Goal: Download file/media

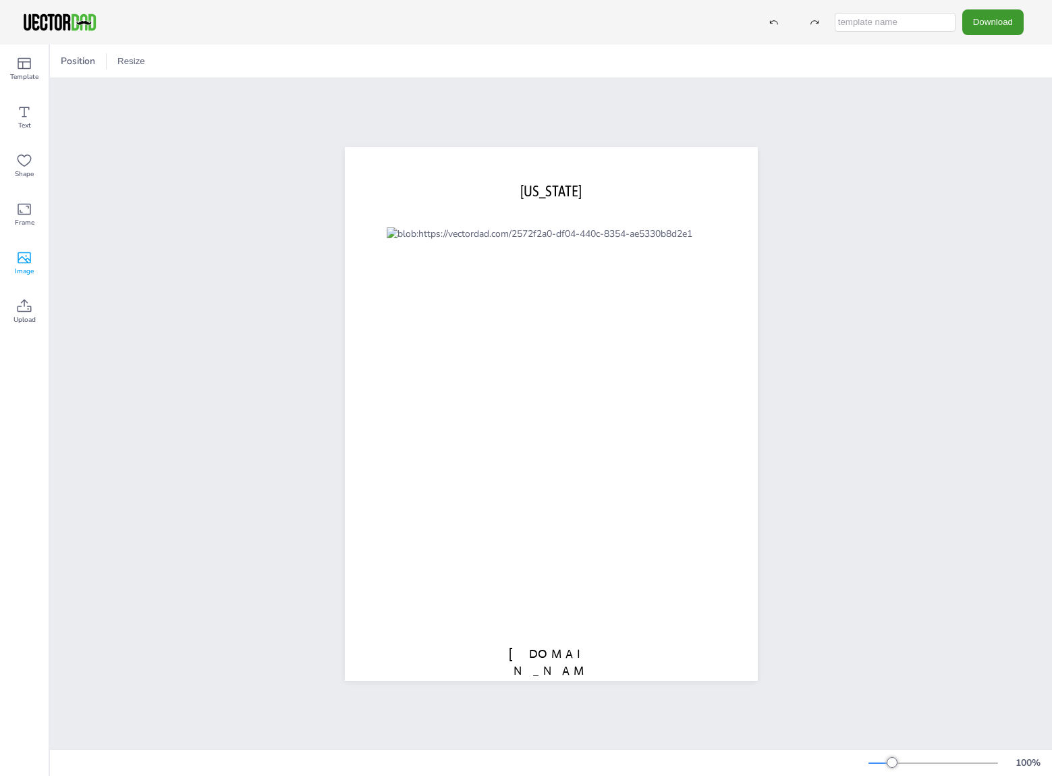
click at [27, 260] on icon at bounding box center [24, 258] width 16 height 16
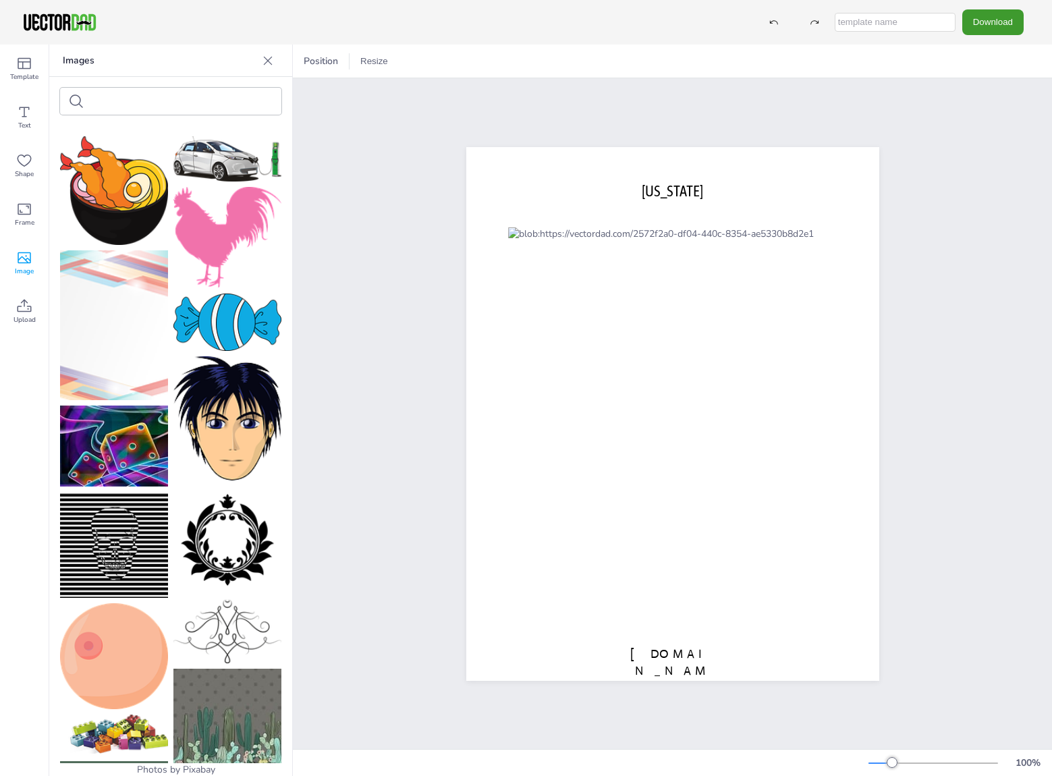
click at [24, 262] on icon at bounding box center [24, 258] width 16 height 16
click at [270, 59] on icon at bounding box center [267, 60] width 13 height 13
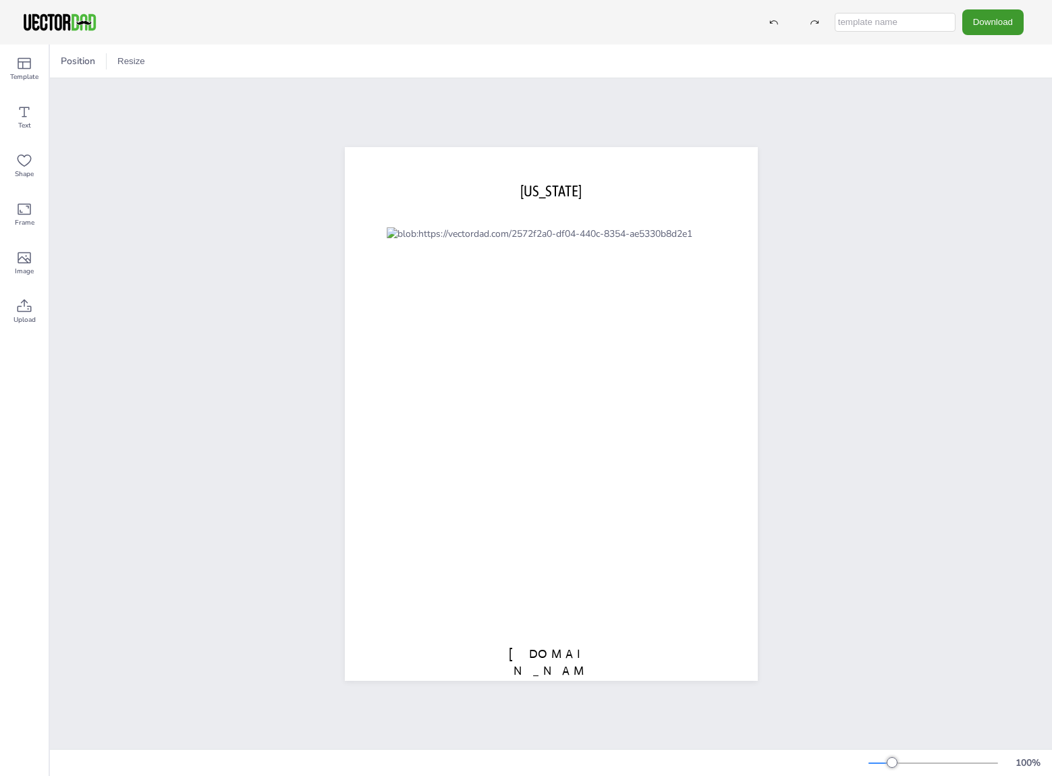
click at [918, 24] on input "text" at bounding box center [894, 22] width 121 height 19
type input "NMCounties"
click at [976, 28] on button "Download" at bounding box center [992, 21] width 61 height 25
click at [984, 86] on li "PNG" at bounding box center [996, 82] width 111 height 28
click at [32, 214] on icon at bounding box center [24, 209] width 16 height 16
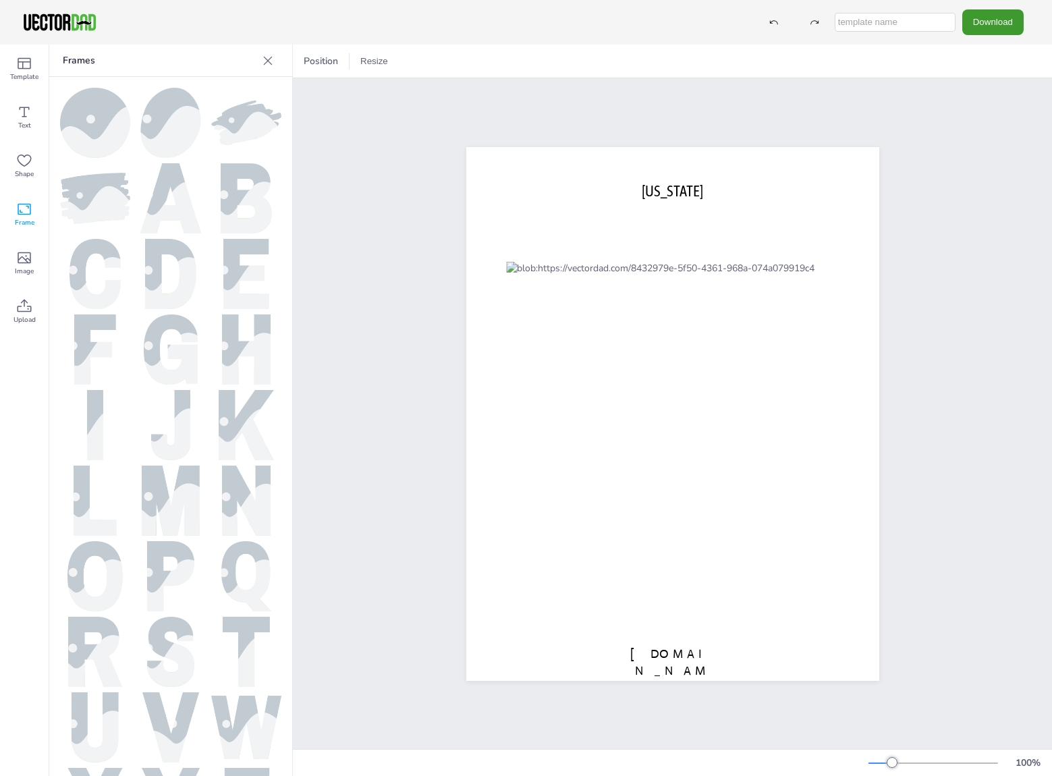
click at [19, 204] on icon at bounding box center [24, 209] width 16 height 16
click at [372, 59] on button "Resize" at bounding box center [374, 62] width 38 height 22
click at [413, 62] on li "US Letter (8.5in x 11in)" at bounding box center [411, 62] width 113 height 26
click at [268, 63] on icon at bounding box center [267, 60] width 13 height 13
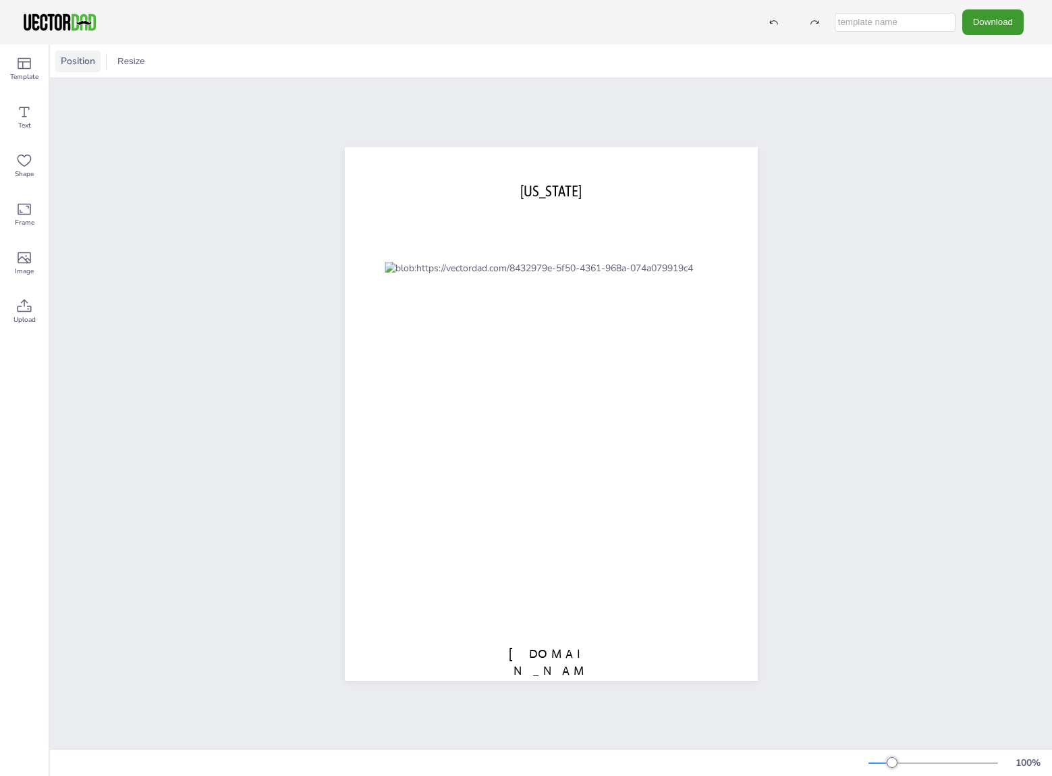
click at [74, 66] on span "Position" at bounding box center [78, 61] width 40 height 13
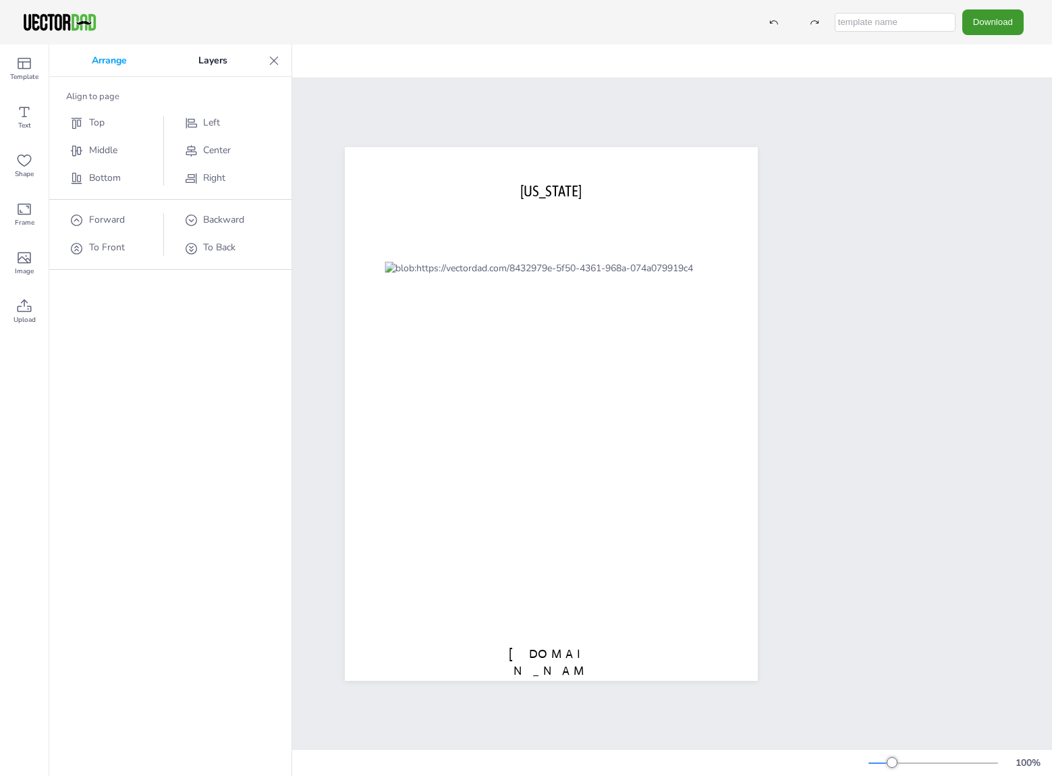
click at [275, 57] on icon at bounding box center [273, 60] width 13 height 13
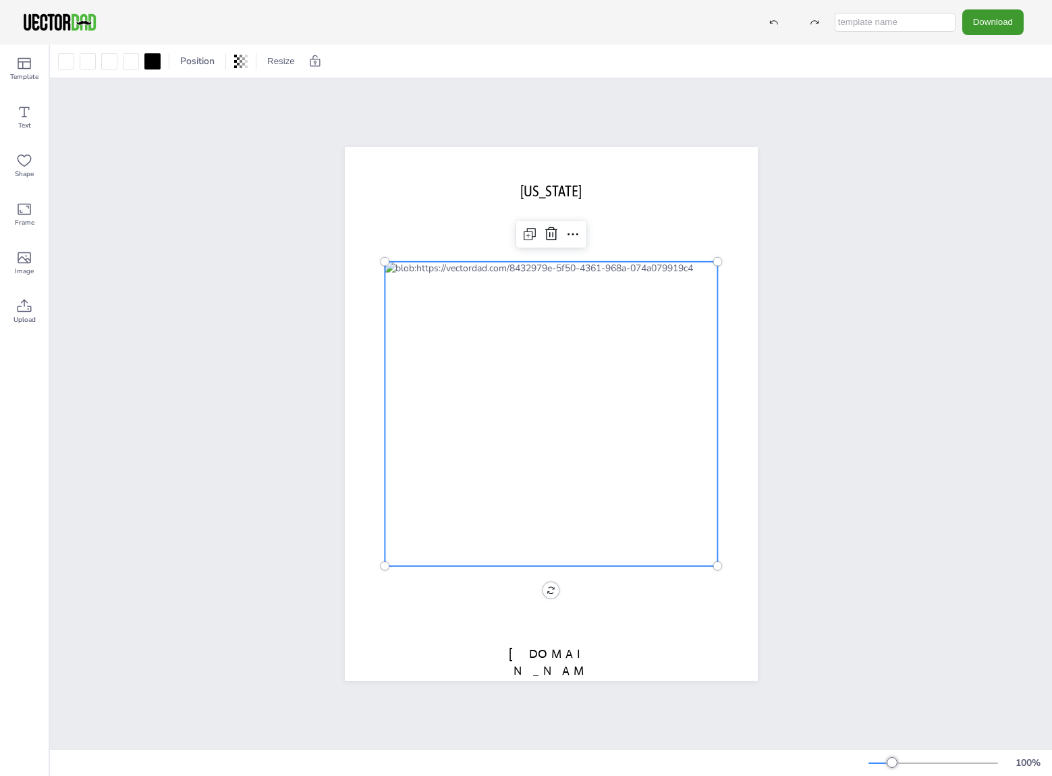
click at [440, 320] on div at bounding box center [550, 413] width 333 height 304
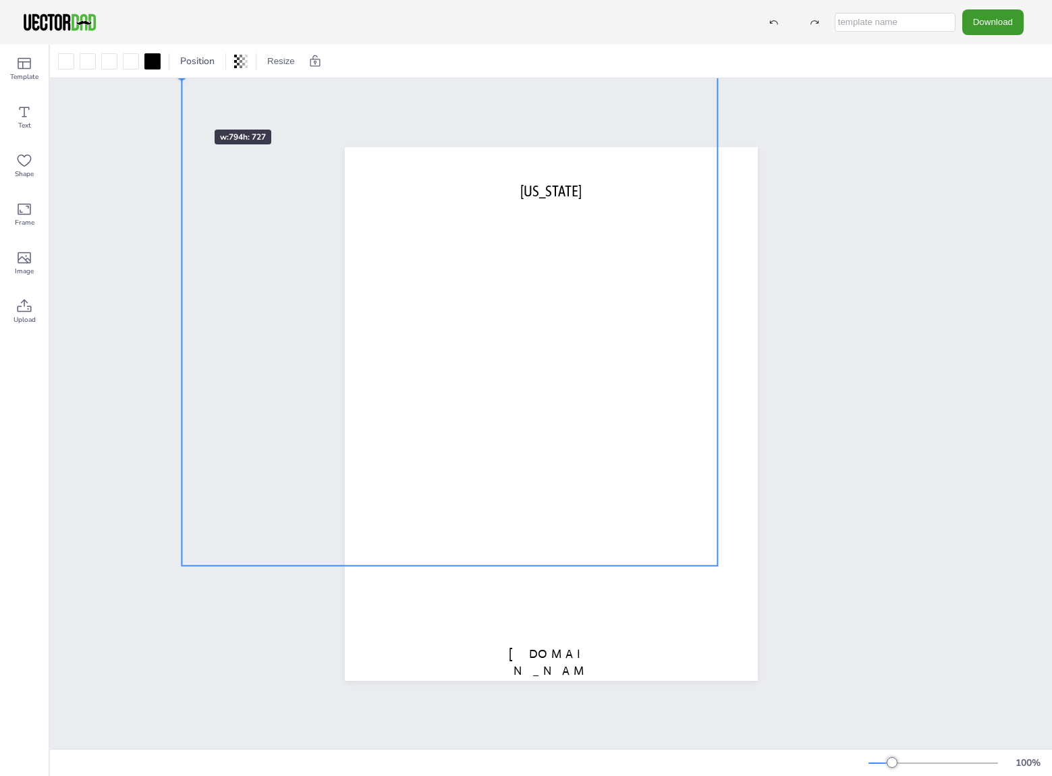
drag, startPoint x: 377, startPoint y: 254, endPoint x: 160, endPoint y: 98, distance: 267.3
click at [160, 98] on div "vectordad.com TEXAS" at bounding box center [551, 413] width 1002 height 670
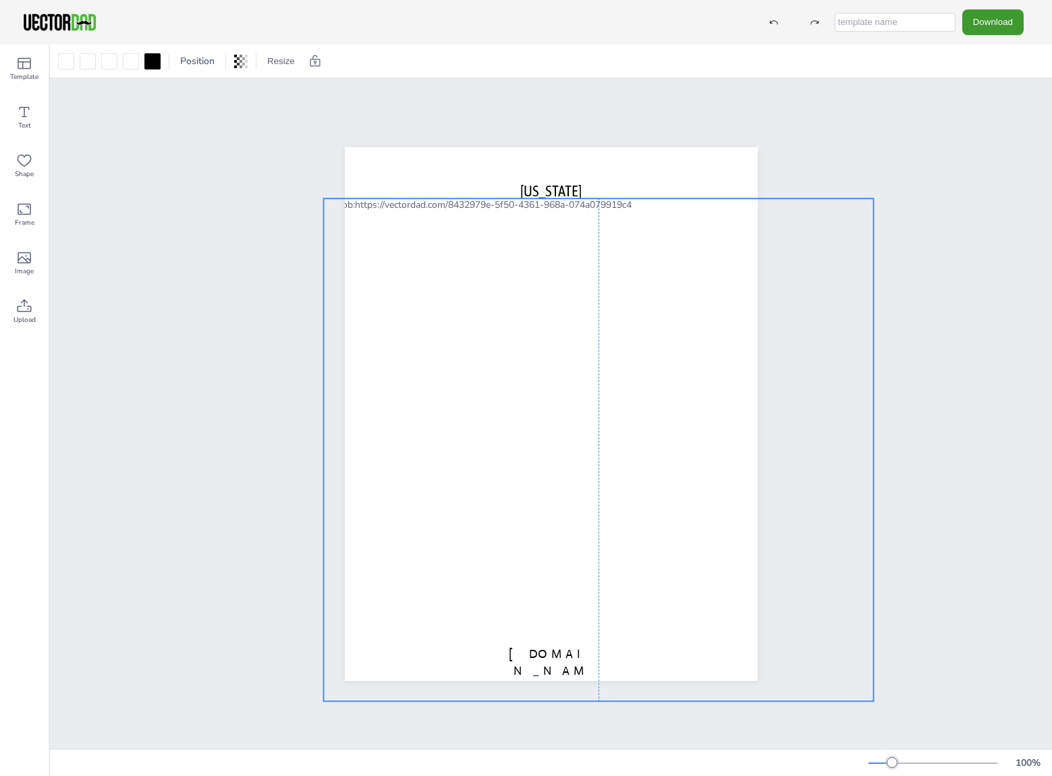
drag, startPoint x: 421, startPoint y: 290, endPoint x: 578, endPoint y: 426, distance: 207.6
click at [578, 426] on div at bounding box center [598, 449] width 550 height 503
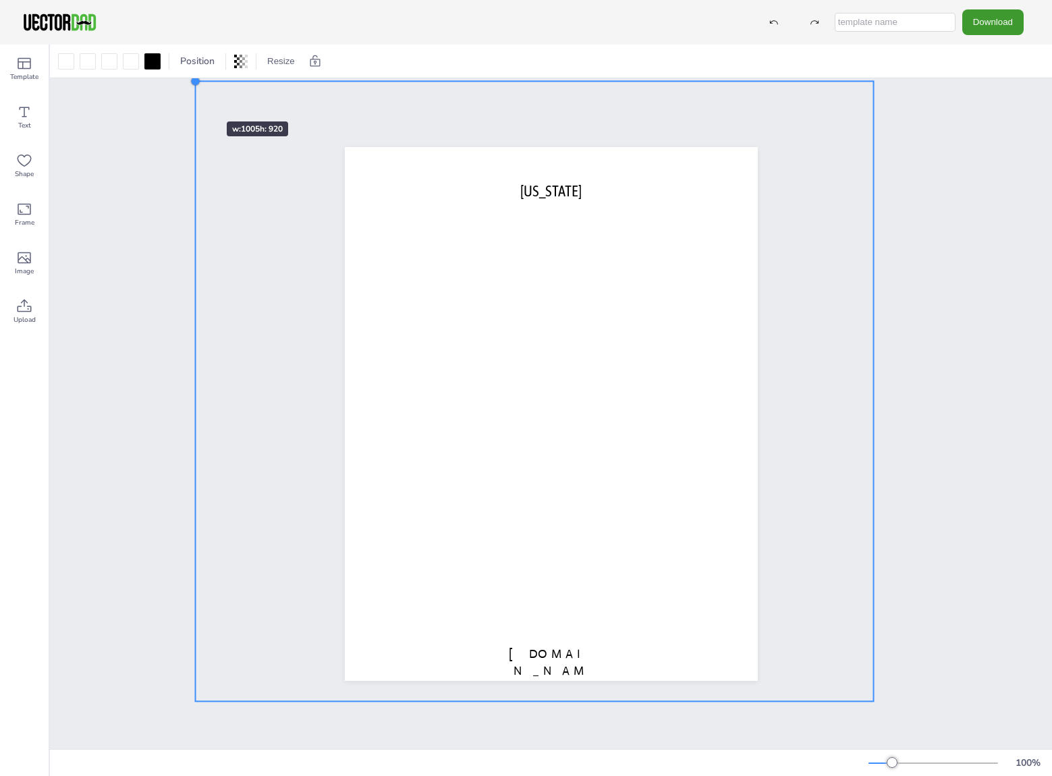
drag, startPoint x: 314, startPoint y: 194, endPoint x: 186, endPoint y: 97, distance: 160.4
click at [186, 97] on div "vectordad.com TEXAS" at bounding box center [551, 413] width 1002 height 670
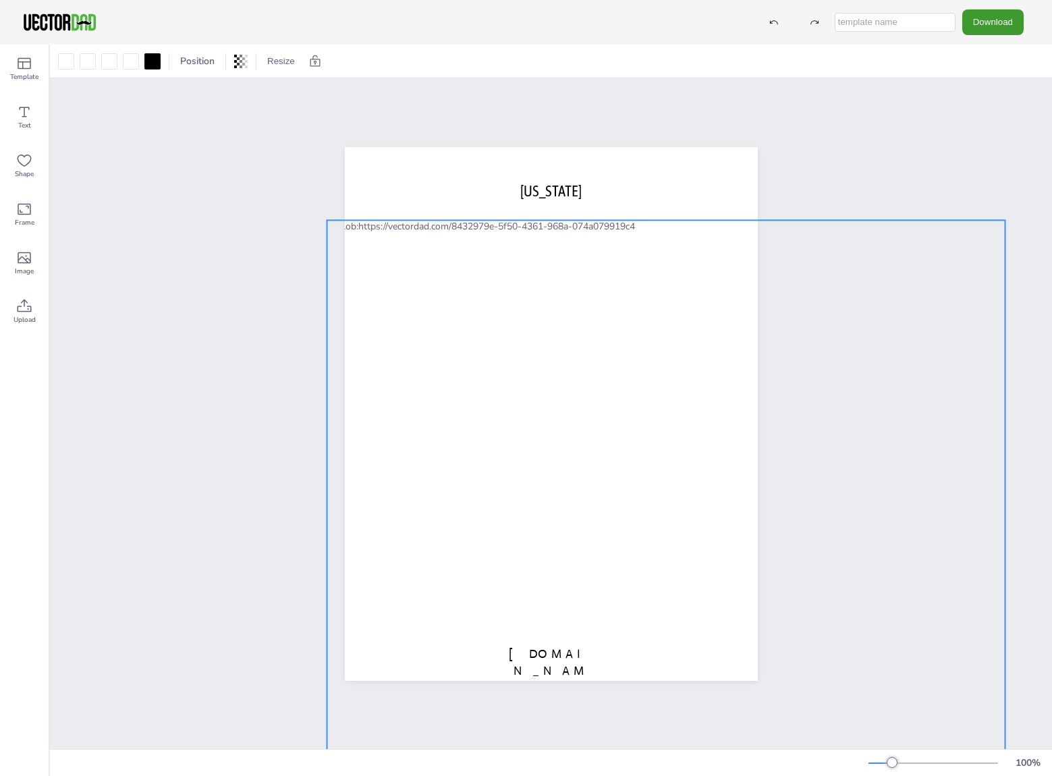
drag, startPoint x: 574, startPoint y: 339, endPoint x: 543, endPoint y: 368, distance: 42.5
click at [675, 447] on div at bounding box center [665, 530] width 678 height 621
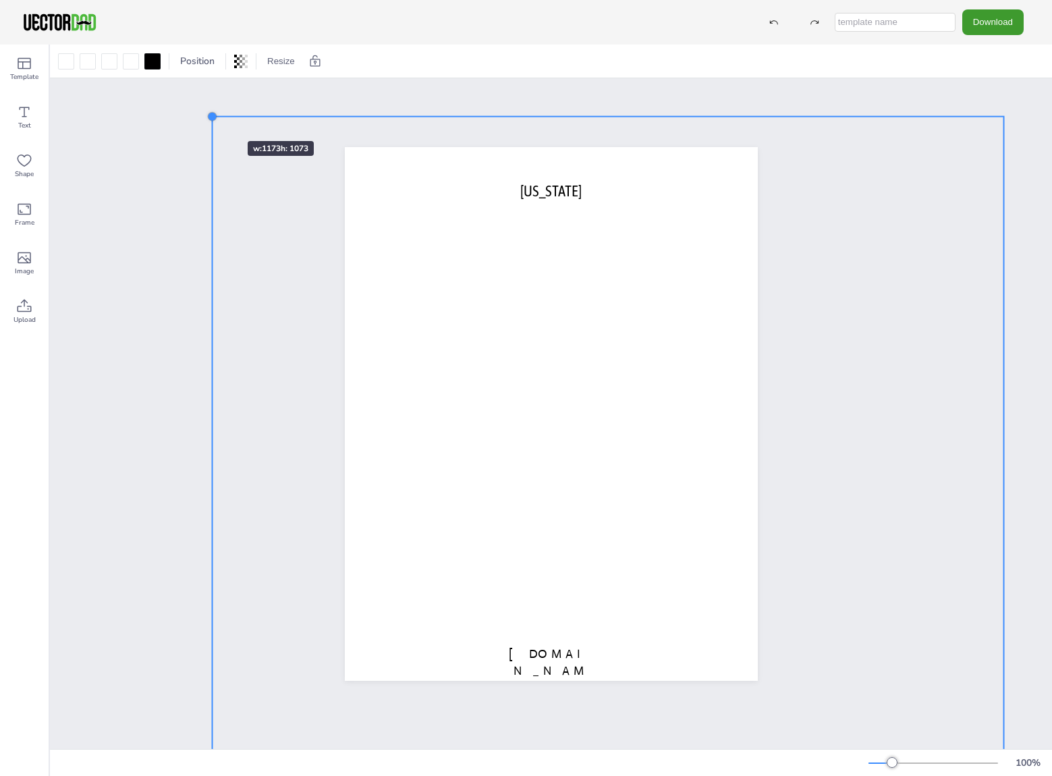
drag, startPoint x: 320, startPoint y: 215, endPoint x: 153, endPoint y: 75, distance: 218.3
click at [153, 75] on div "Position Resize US Letter (8.5in x 11in) A7 Card (4in x 2.9in) vectordad.com TE…" at bounding box center [551, 410] width 1002 height 731
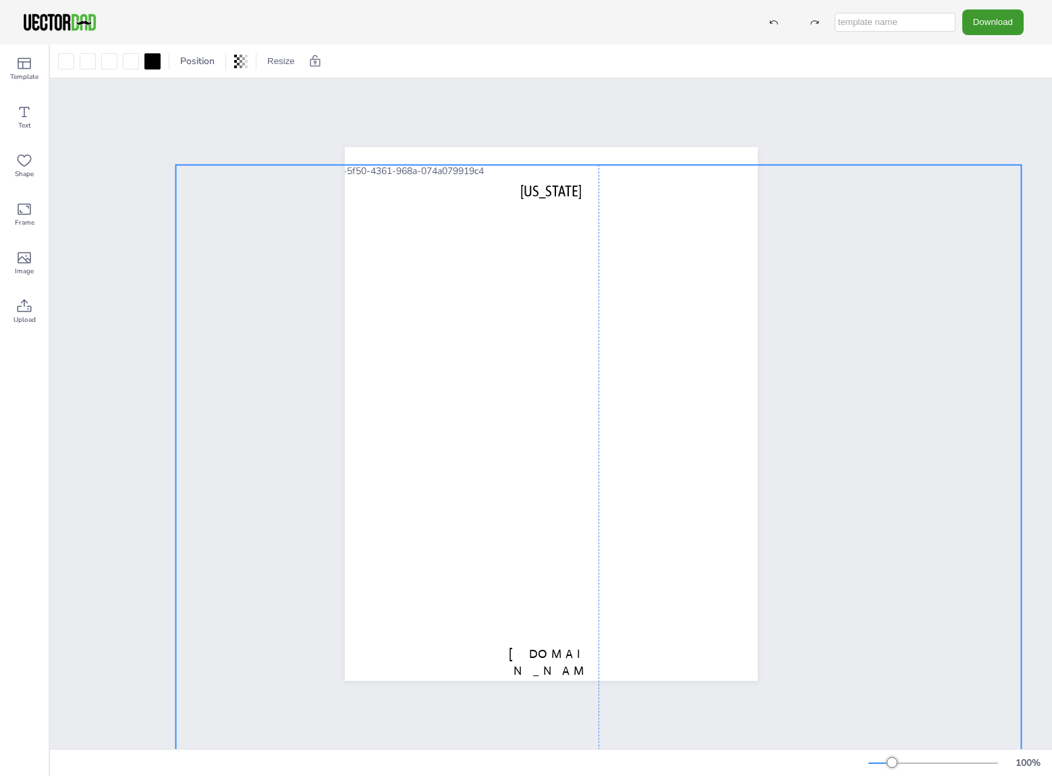
drag, startPoint x: 556, startPoint y: 326, endPoint x: 568, endPoint y: 405, distance: 79.8
click at [568, 405] on div at bounding box center [597, 552] width 845 height 774
click at [606, 235] on div at bounding box center [597, 552] width 845 height 774
click at [930, 97] on div "vectordad.com TEXAS" at bounding box center [551, 413] width 1002 height 670
click at [283, 64] on button "Resize" at bounding box center [281, 62] width 38 height 22
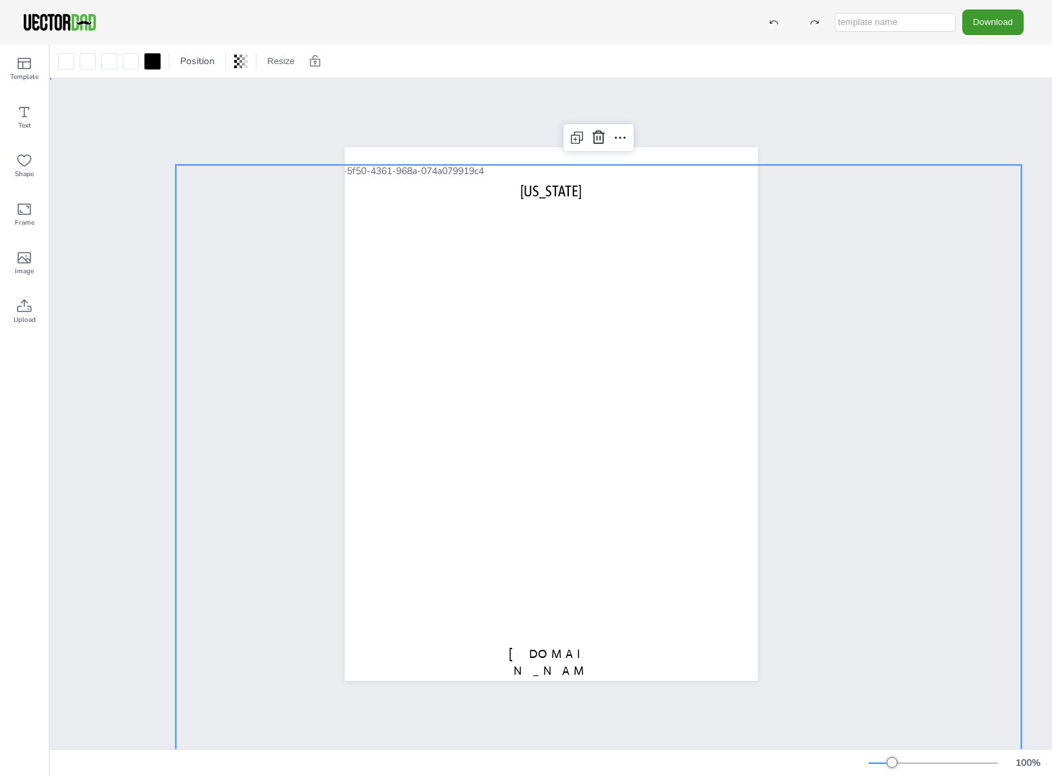
drag, startPoint x: 200, startPoint y: 85, endPoint x: 153, endPoint y: 64, distance: 51.0
click at [346, 224] on div at bounding box center [597, 552] width 845 height 774
click at [148, 57] on div at bounding box center [152, 61] width 16 height 16
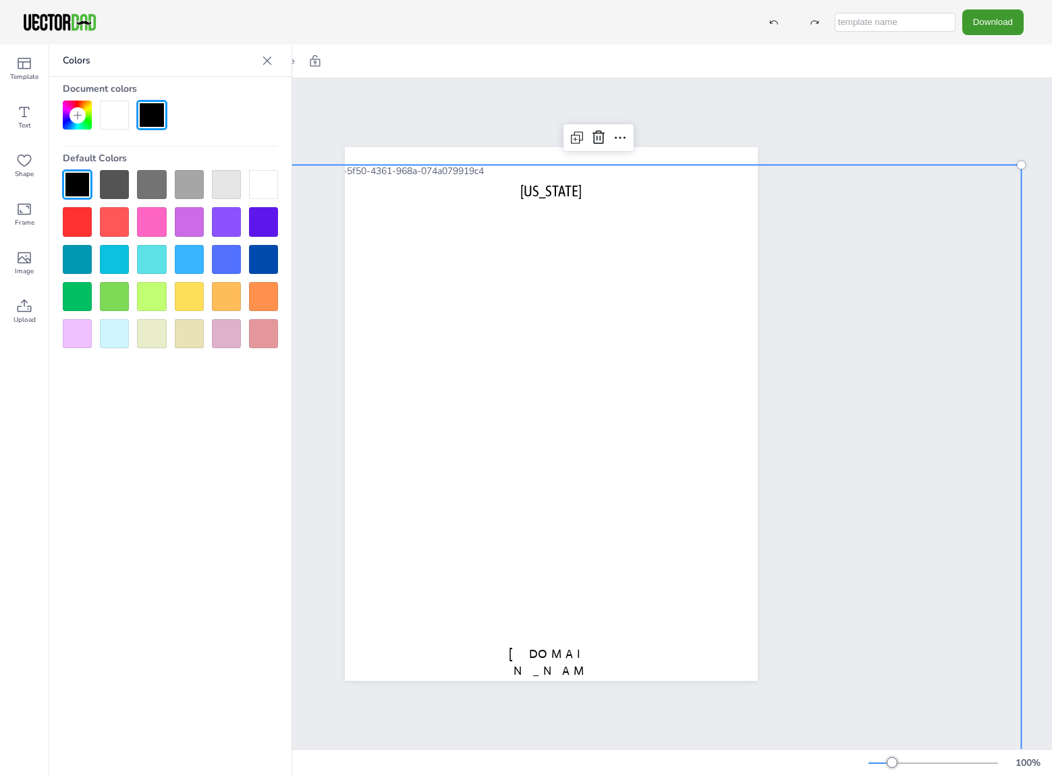
click at [264, 60] on icon at bounding box center [266, 60] width 13 height 13
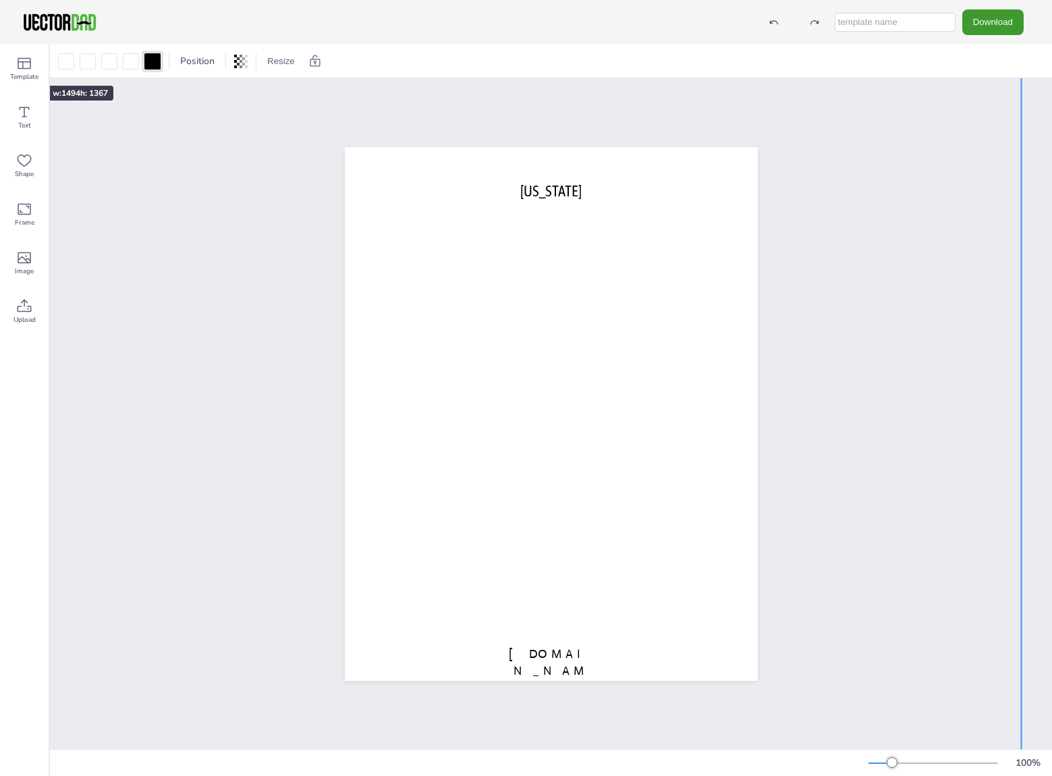
drag, startPoint x: 169, startPoint y: 159, endPoint x: -6, endPoint y: 51, distance: 205.9
click at [0, 51] on html "Download Template Text Shape Frame Image Upload Position Resize US Letter (8.5i…" at bounding box center [526, 388] width 1052 height 776
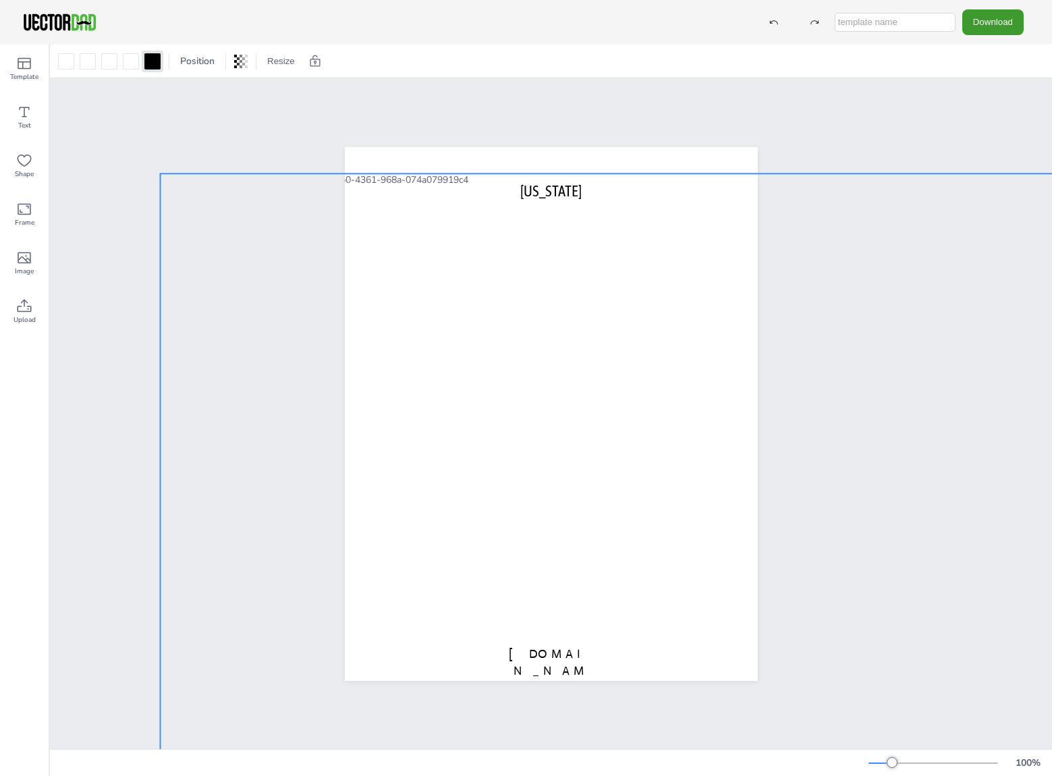
drag, startPoint x: 446, startPoint y: 271, endPoint x: 602, endPoint y: 436, distance: 227.1
click at [602, 436] on div at bounding box center [669, 639] width 1019 height 933
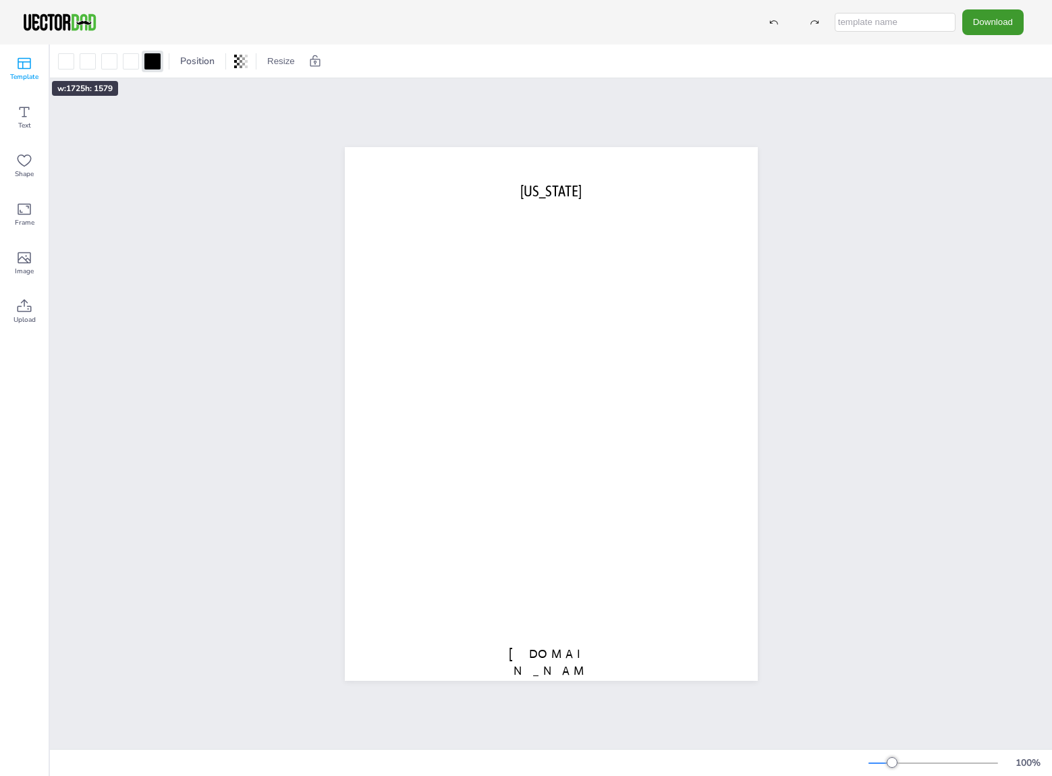
drag, startPoint x: 156, startPoint y: 166, endPoint x: 11, endPoint y: 57, distance: 181.2
click at [9, 56] on div "Template Text Shape Frame Image Upload Position Resize US Letter (8.5in x 11in)…" at bounding box center [526, 410] width 1052 height 731
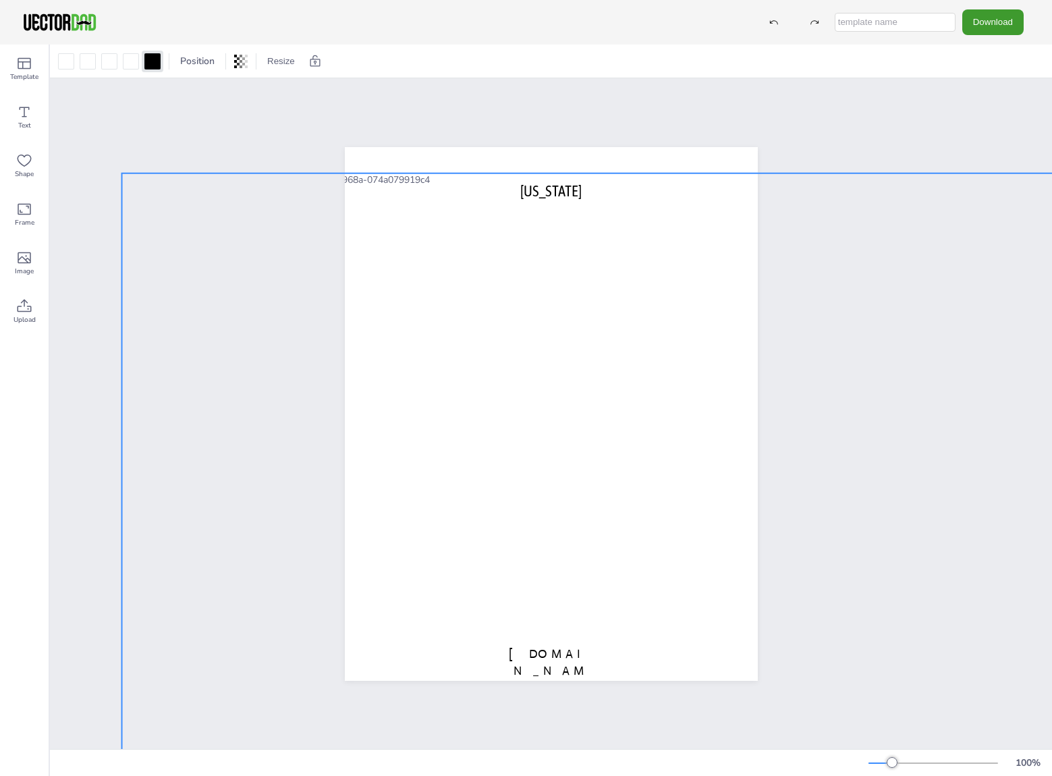
drag, startPoint x: 554, startPoint y: 335, endPoint x: 640, endPoint y: 449, distance: 142.6
click at [640, 449] on div at bounding box center [703, 706] width 1165 height 1066
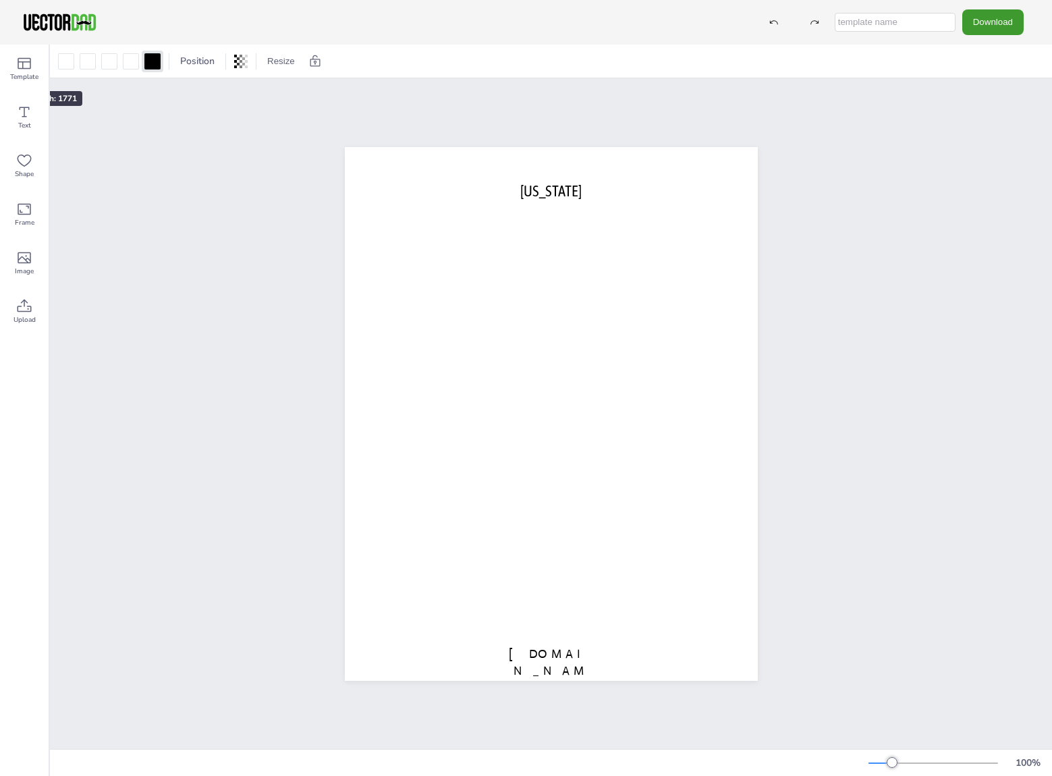
drag, startPoint x: 116, startPoint y: 169, endPoint x: -39, endPoint y: 55, distance: 192.5
click at [0, 55] on html "Download Template Text Shape Frame Image Upload Position Resize US Letter (8.5i…" at bounding box center [526, 388] width 1052 height 776
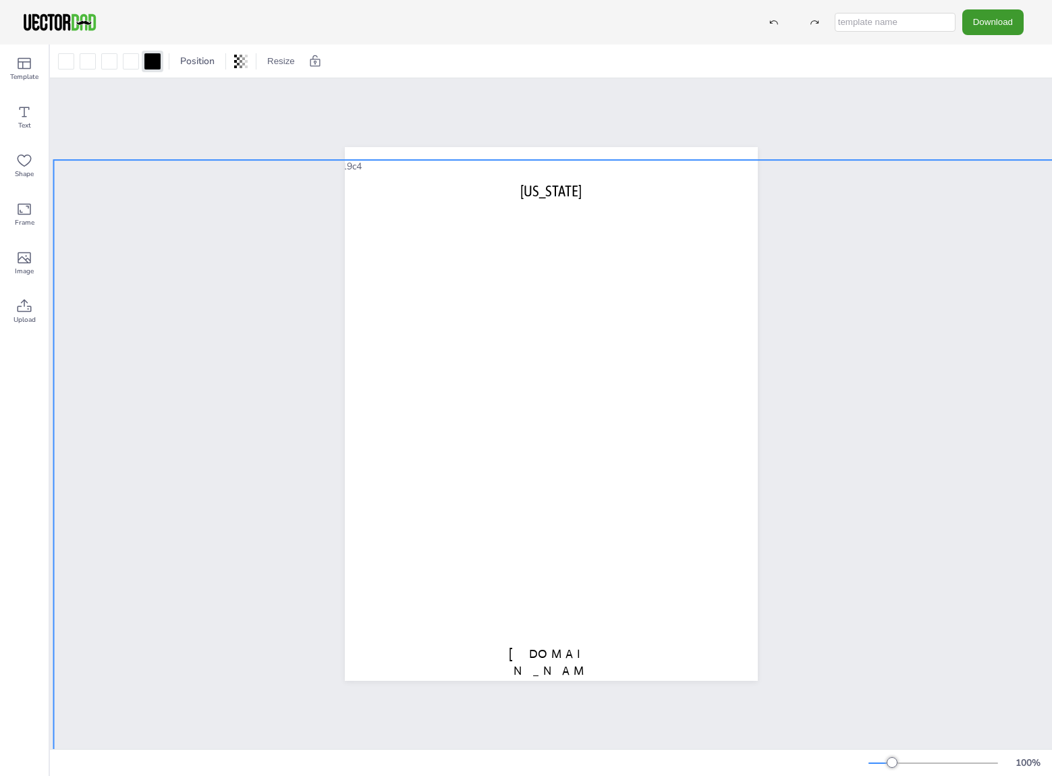
drag, startPoint x: 537, startPoint y: 289, endPoint x: 614, endPoint y: 411, distance: 144.1
click at [614, 411] on div at bounding box center [712, 763] width 1319 height 1207
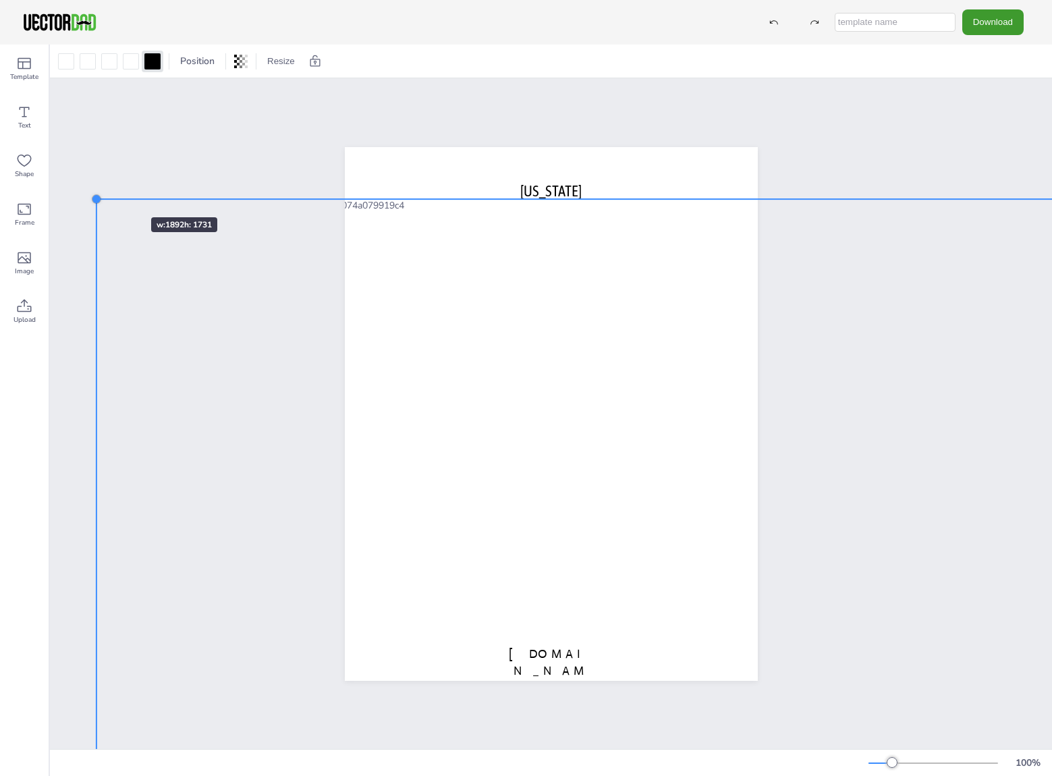
drag, startPoint x: 51, startPoint y: 154, endPoint x: 128, endPoint y: 206, distance: 93.4
click at [128, 206] on div "vectordad.com TEXAS" at bounding box center [551, 413] width 1002 height 670
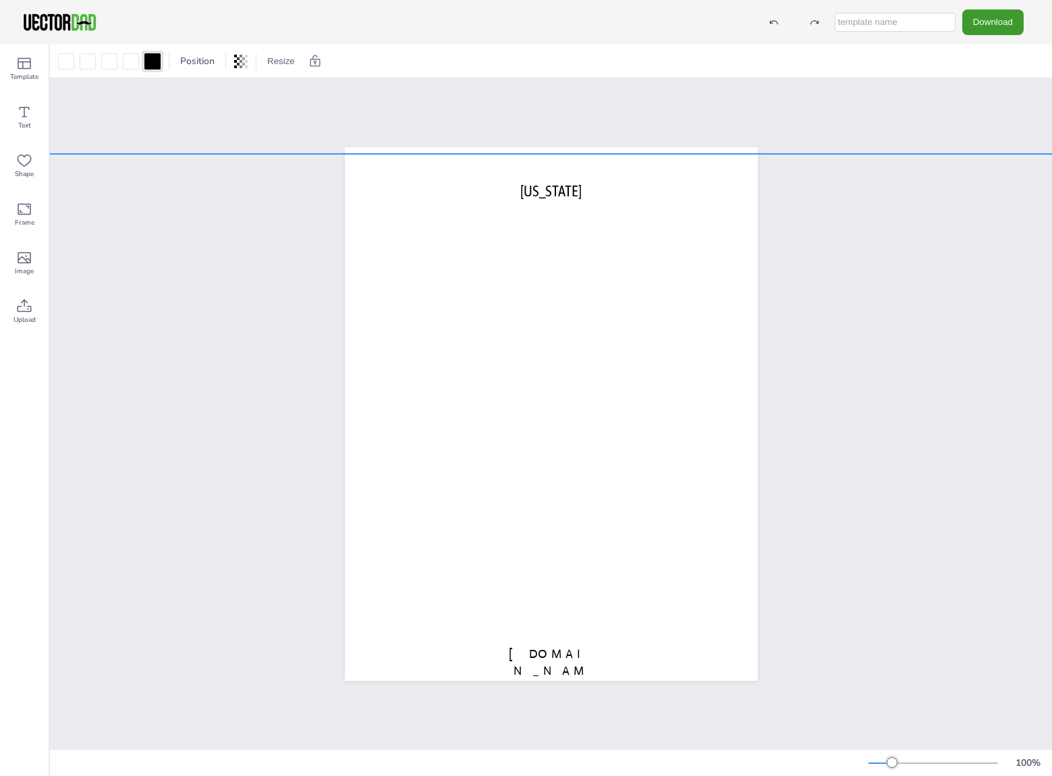
drag, startPoint x: 590, startPoint y: 380, endPoint x: 509, endPoint y: 322, distance: 100.1
click at [509, 322] on div at bounding box center [660, 731] width 1262 height 1155
drag, startPoint x: 467, startPoint y: 272, endPoint x: 613, endPoint y: 289, distance: 147.3
click at [616, 288] on div at bounding box center [659, 731] width 1262 height 1155
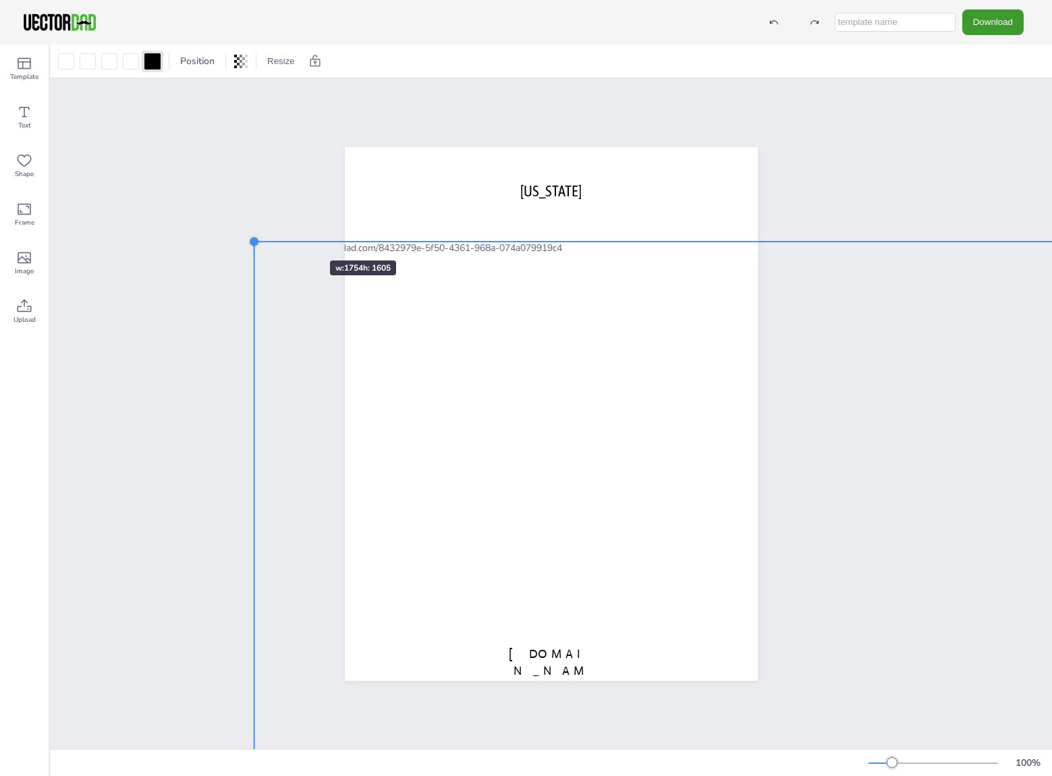
drag, startPoint x: 171, startPoint y: 164, endPoint x: 297, endPoint y: 242, distance: 149.0
click at [293, 239] on div "vectordad.com TEXAS" at bounding box center [551, 414] width 529 height 574
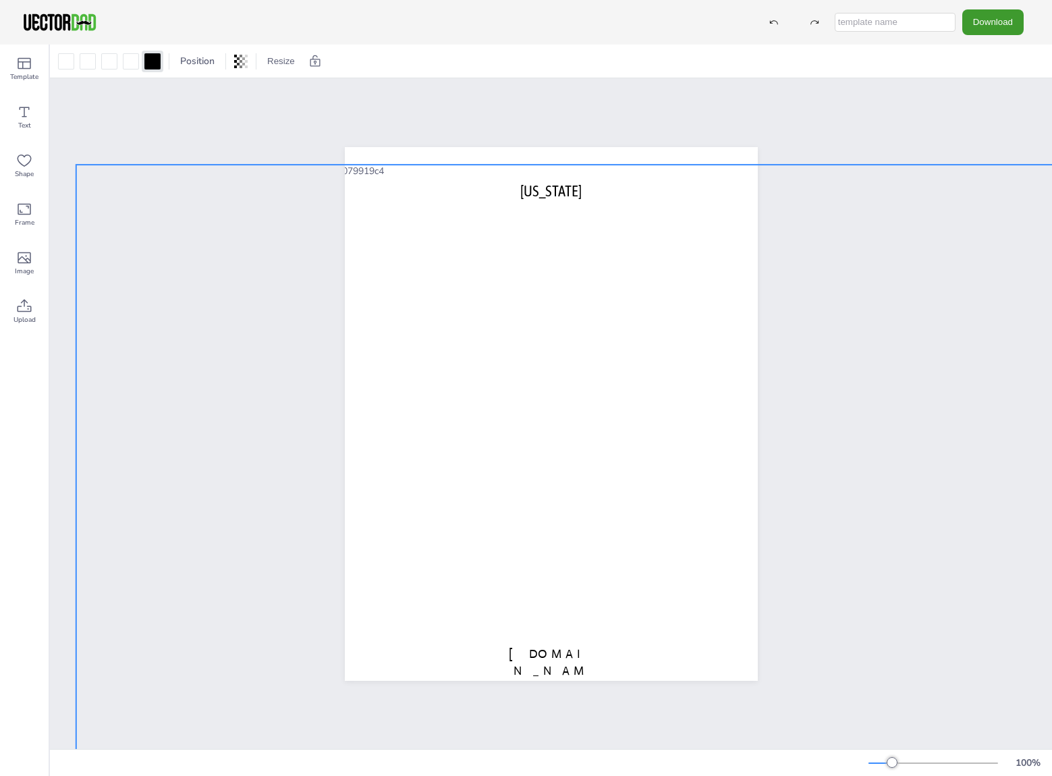
drag, startPoint x: 586, startPoint y: 305, endPoint x: 472, endPoint y: 246, distance: 128.2
click at [472, 246] on div at bounding box center [667, 705] width 1182 height 1081
click at [892, 26] on input "text" at bounding box center [894, 22] width 121 height 19
type input "TXCounties"
click at [982, 25] on button "Download" at bounding box center [992, 21] width 61 height 25
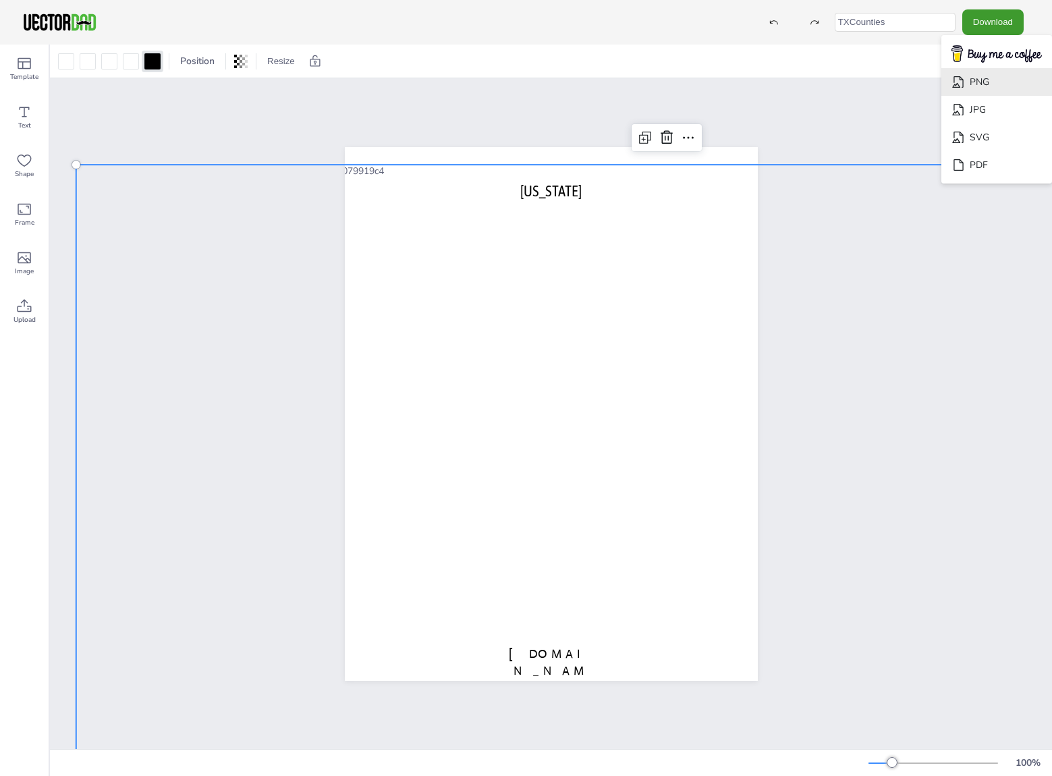
click at [979, 84] on li "PNG" at bounding box center [996, 82] width 111 height 28
